Goal: Task Accomplishment & Management: Use online tool/utility

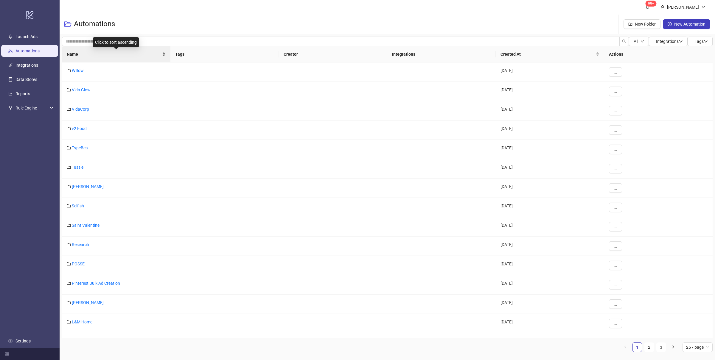
click at [163, 56] on div "Name" at bounding box center [116, 54] width 99 height 7
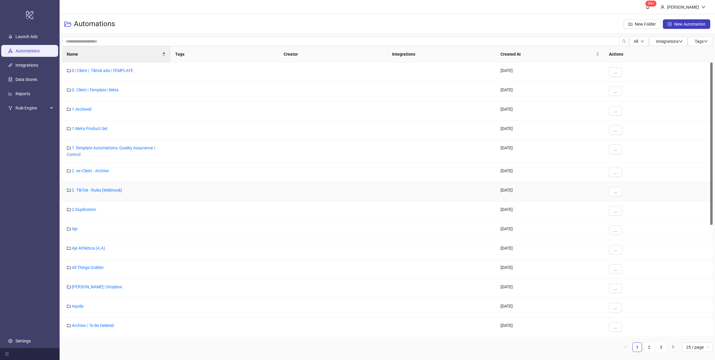
scroll to position [212, 0]
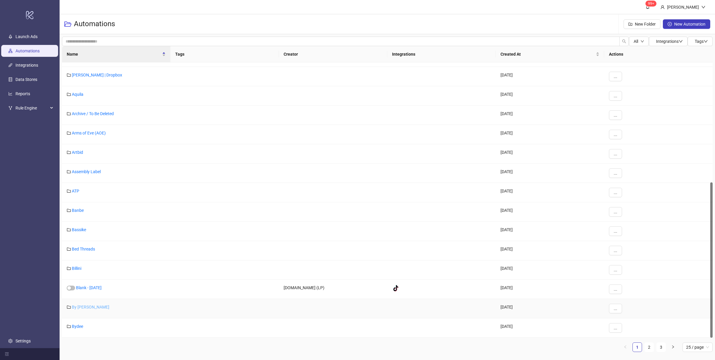
click at [84, 307] on link "By [PERSON_NAME]" at bounding box center [91, 307] width 38 height 5
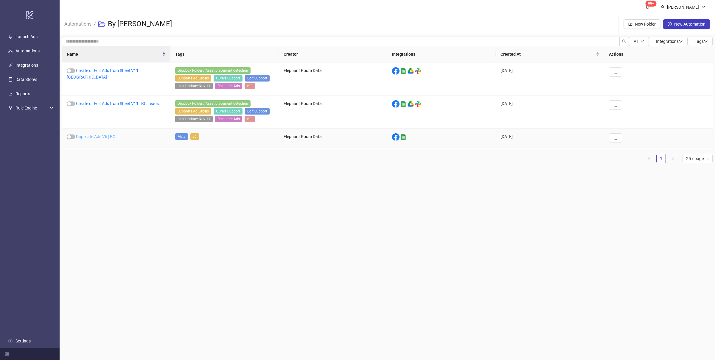
click at [99, 137] on link "Duplicate Ads V6 | BC" at bounding box center [95, 136] width 39 height 5
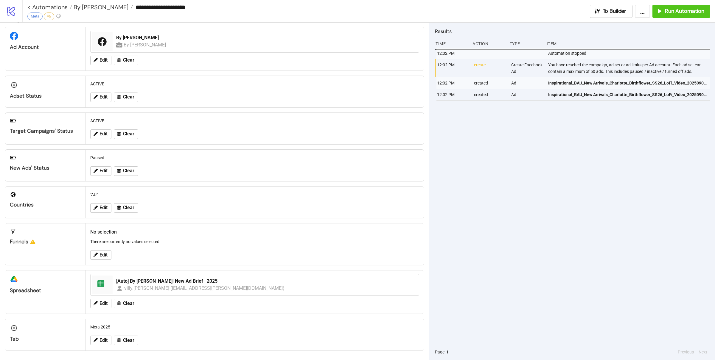
scroll to position [13, 0]
click at [498, 174] on div "12:02 PM Automation stopped 12:02 PM create Create Facebook Ad You have reached…" at bounding box center [572, 196] width 275 height 297
click at [513, 188] on div "12:02 PM Automation stopped 12:02 PM create Create Facebook Ad You have reached…" at bounding box center [572, 196] width 275 height 297
click at [518, 192] on div "12:02 PM Automation stopped 12:02 PM create Create Facebook Ad You have reached…" at bounding box center [572, 196] width 275 height 297
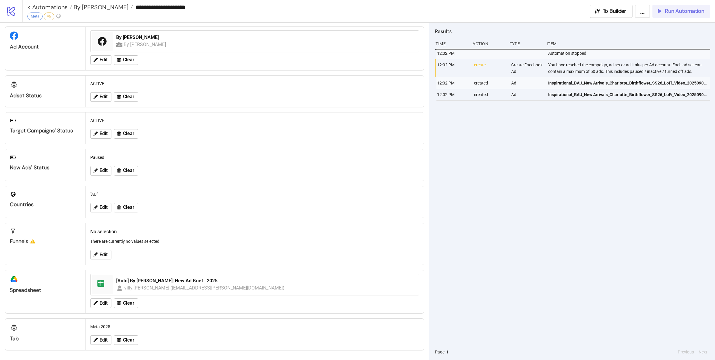
click at [691, 11] on span "Run Automation" at bounding box center [684, 11] width 39 height 7
